Goal: Transaction & Acquisition: Book appointment/travel/reservation

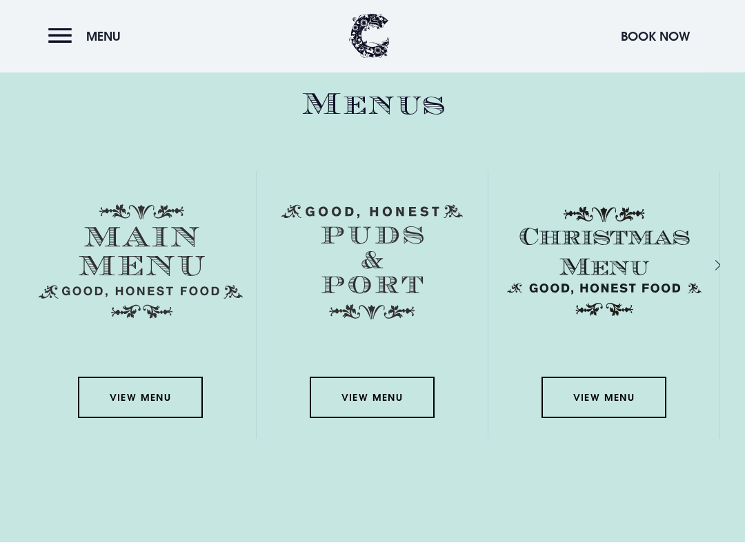
scroll to position [1911, 0]
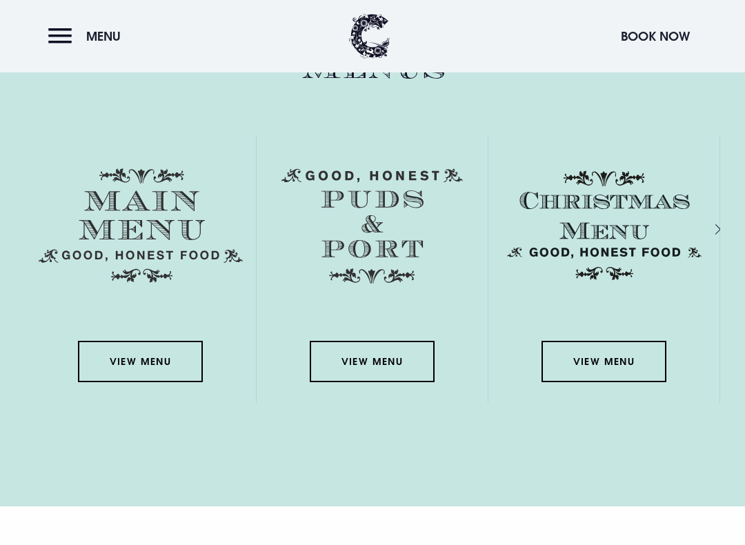
click at [601, 354] on link "View Menu" at bounding box center [603, 361] width 124 height 41
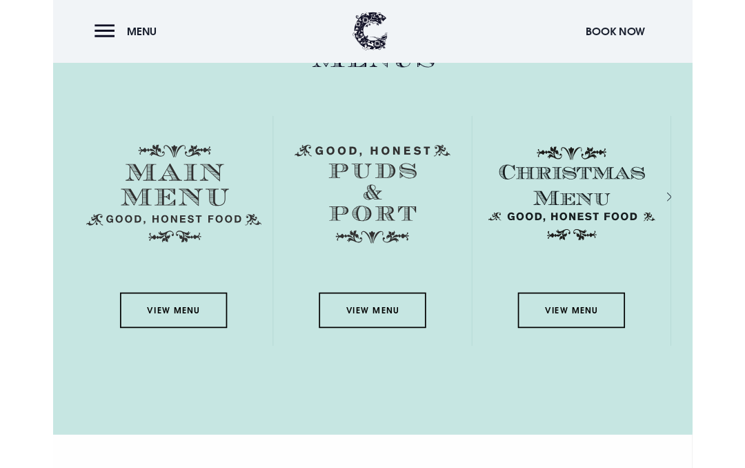
scroll to position [1986, 0]
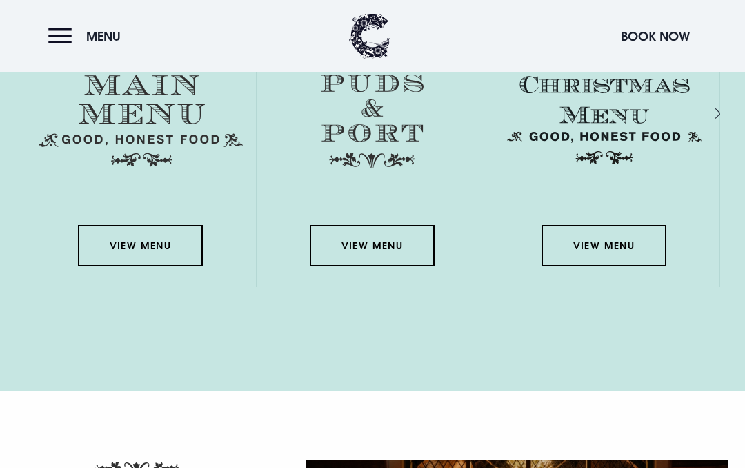
click at [179, 245] on link "View Menu" at bounding box center [140, 245] width 124 height 41
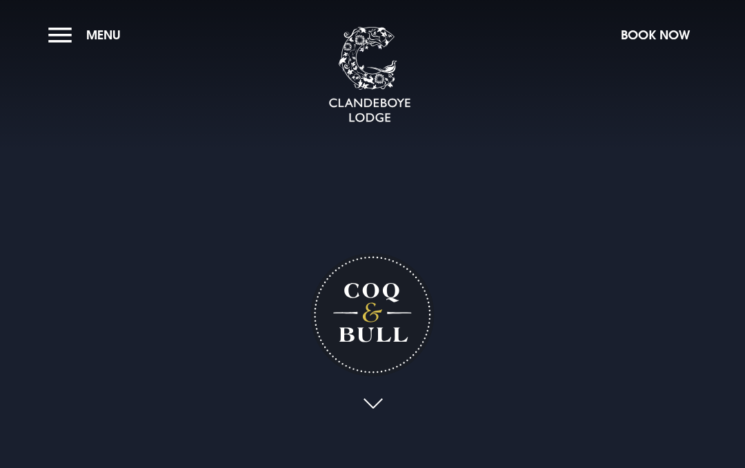
click at [657, 41] on button "Book Now" at bounding box center [655, 35] width 83 height 30
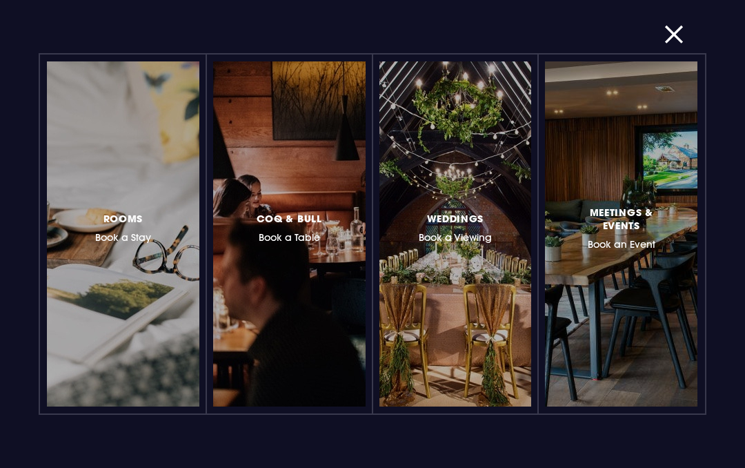
click at [349, 234] on div at bounding box center [349, 234] width 0 height 0
click at [306, 218] on span "Coq & Bull" at bounding box center [290, 218] width 66 height 13
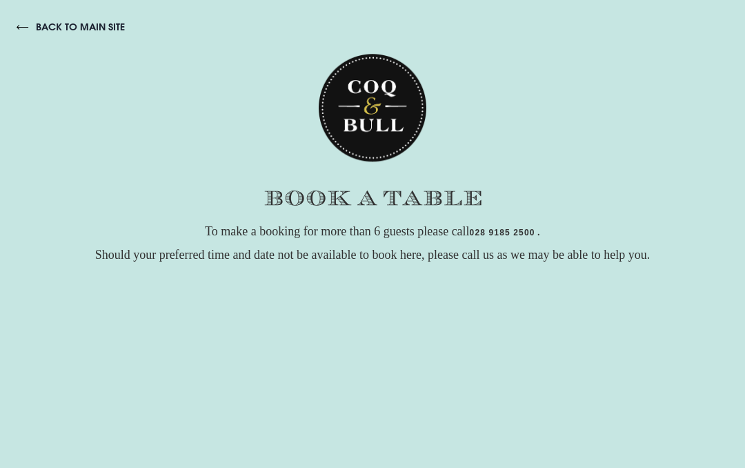
scroll to position [25, 0]
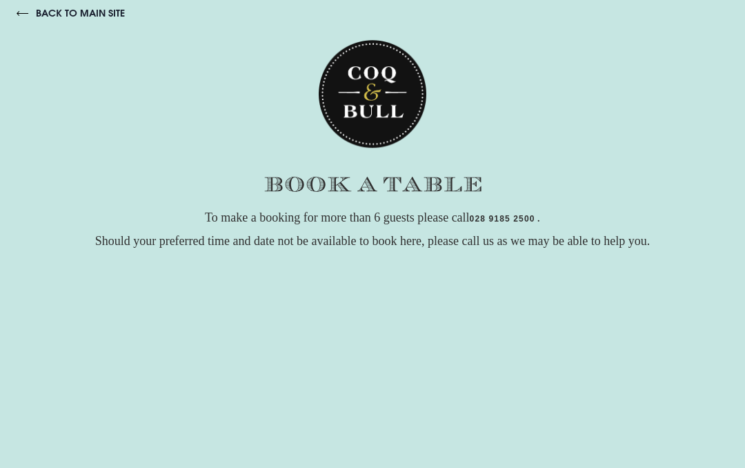
click at [621, 277] on div "To make a booking for more than 6 guests please call 028 9185 2500 . Should you…" at bounding box center [372, 453] width 745 height 495
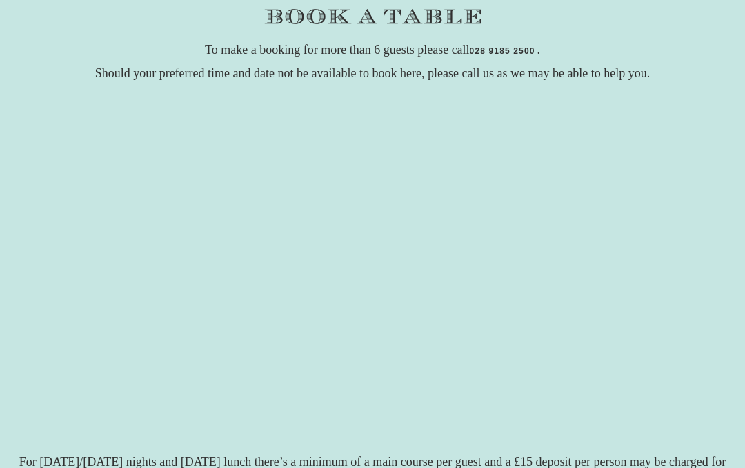
scroll to position [212, 0]
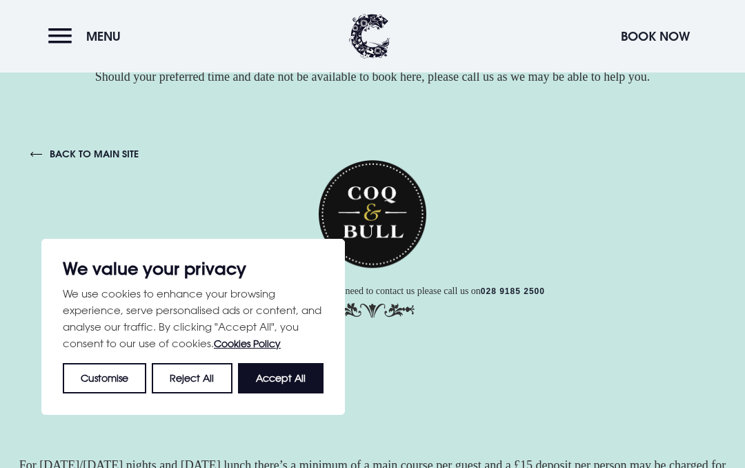
click at [195, 374] on button "Reject All" at bounding box center [192, 377] width 80 height 30
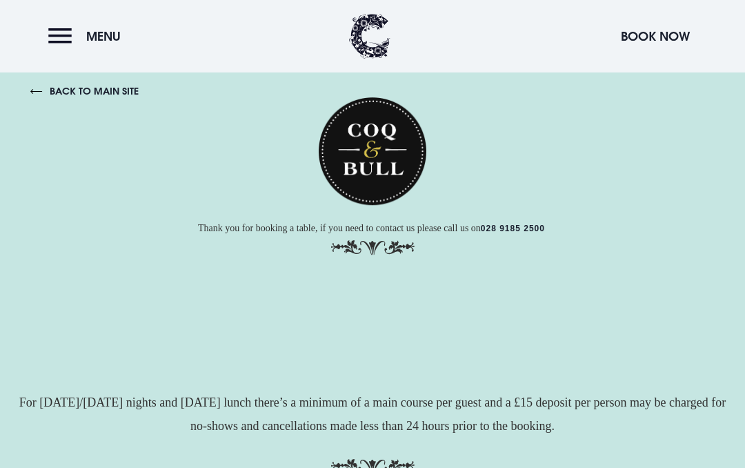
scroll to position [250, 0]
